Goal: Task Accomplishment & Management: Manage account settings

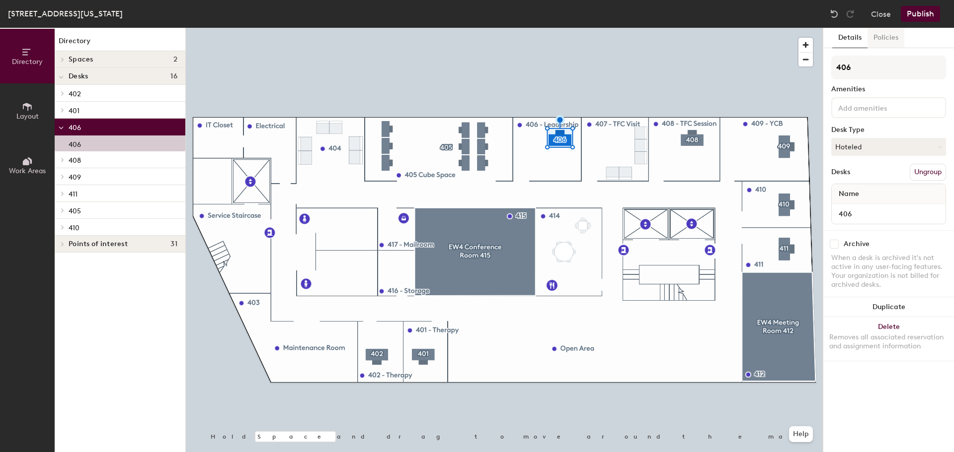
click at [888, 47] on button "Policies" at bounding box center [885, 38] width 37 height 20
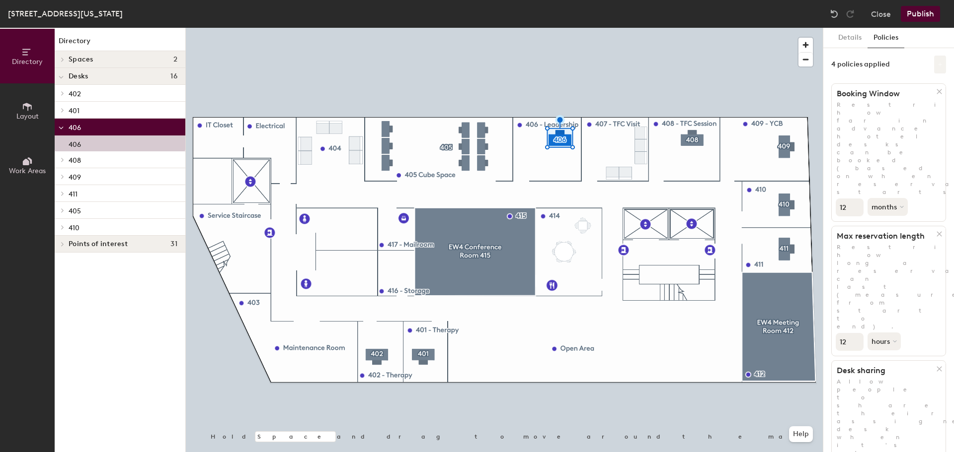
click at [935, 68] on button at bounding box center [940, 65] width 12 height 18
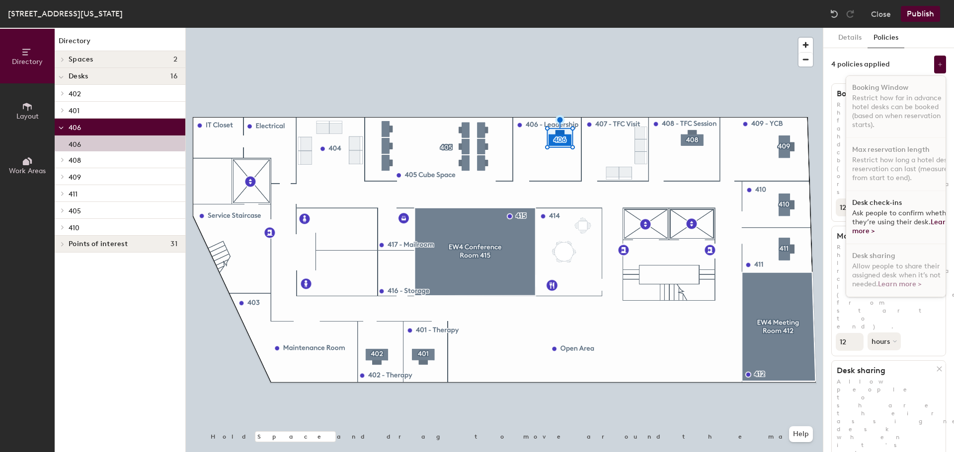
click at [877, 67] on div "4 policies applied" at bounding box center [860, 65] width 59 height 8
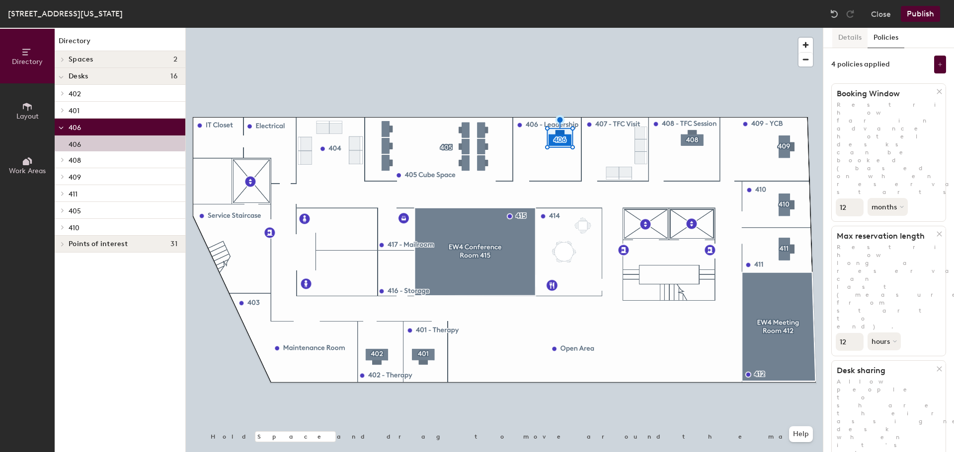
click at [840, 39] on button "Details" at bounding box center [849, 38] width 35 height 20
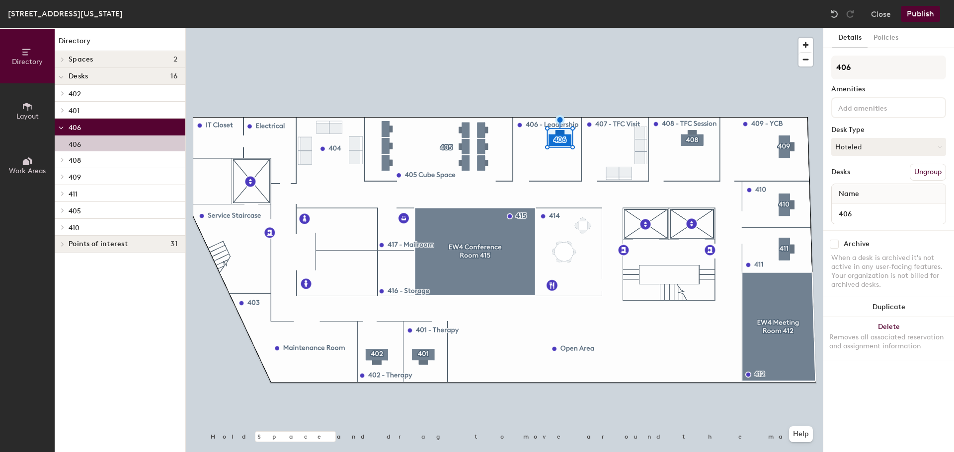
click at [29, 112] on span "Layout" at bounding box center [27, 116] width 22 height 8
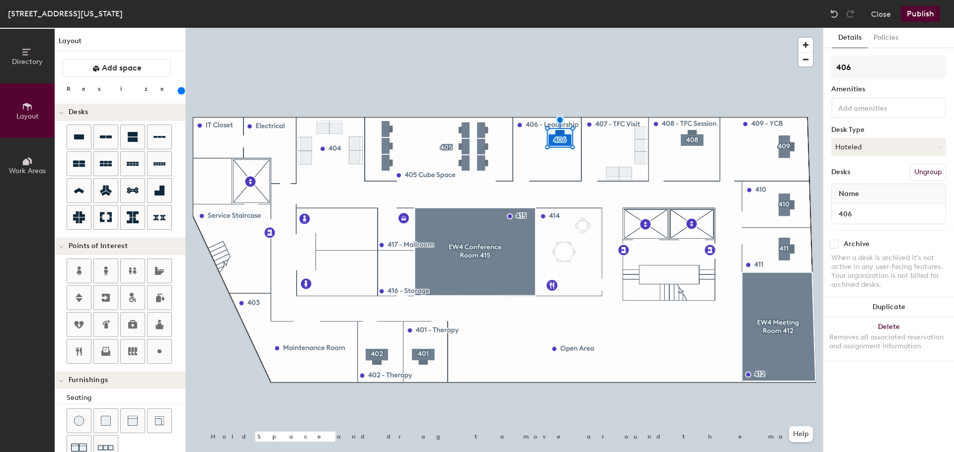
click at [27, 163] on icon at bounding box center [26, 162] width 6 height 6
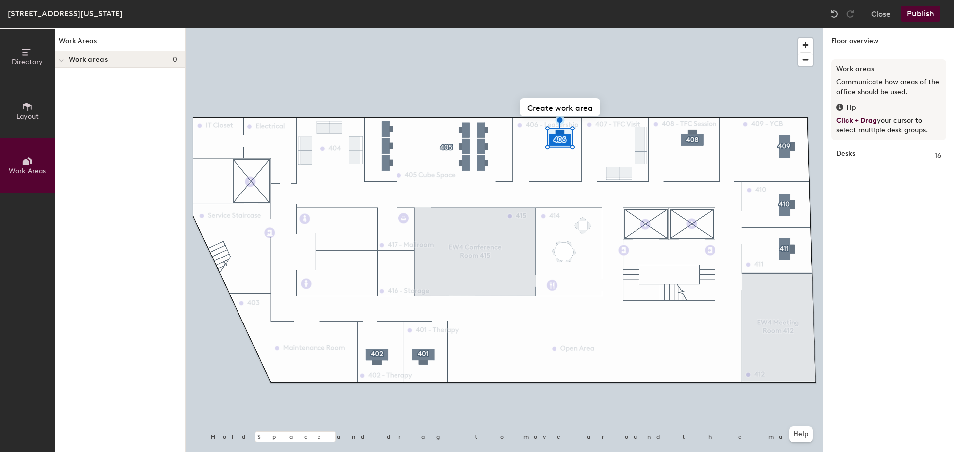
click at [28, 110] on icon at bounding box center [27, 107] width 9 height 8
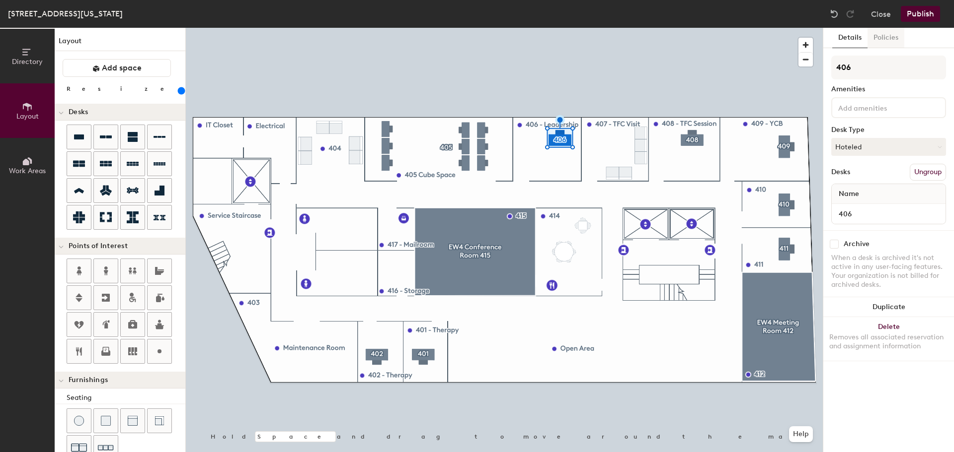
click at [892, 37] on button "Policies" at bounding box center [885, 38] width 37 height 20
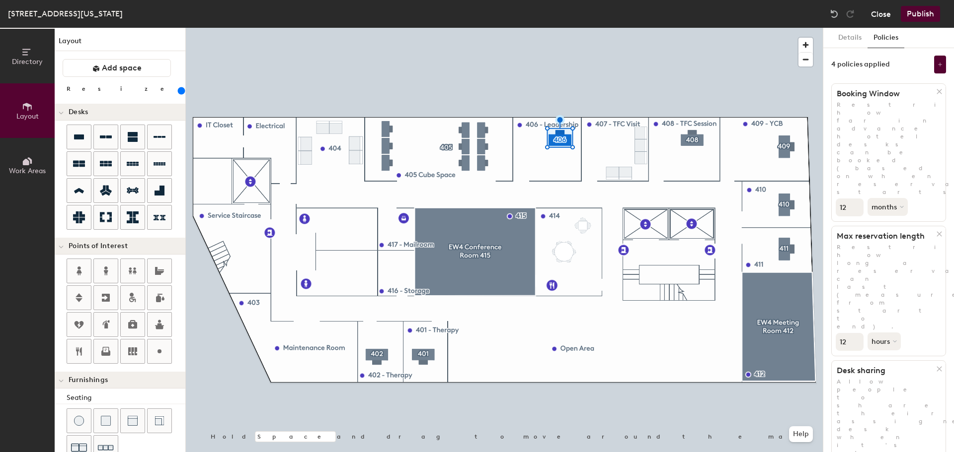
click at [885, 17] on button "Close" at bounding box center [881, 14] width 20 height 16
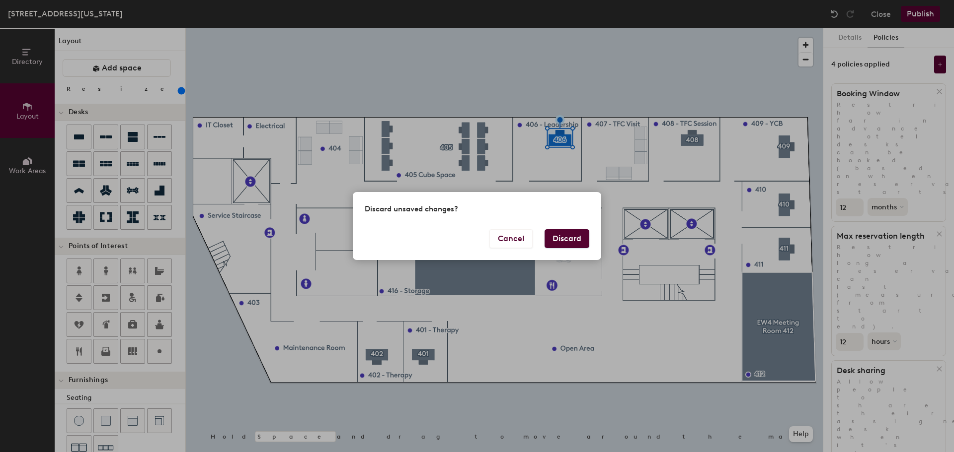
click at [561, 239] on button "Discard" at bounding box center [566, 238] width 45 height 19
